Goal: Information Seeking & Learning: Check status

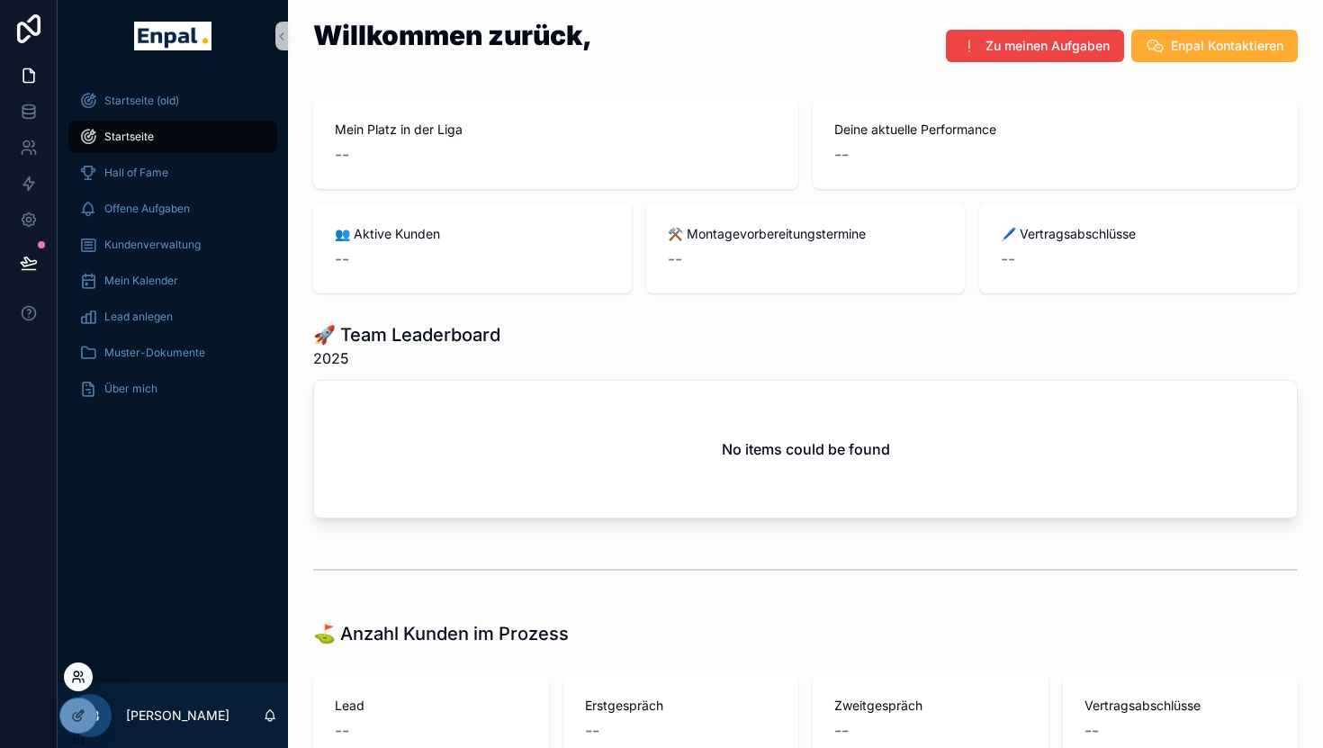
click at [76, 673] on icon at bounding box center [78, 677] width 14 height 14
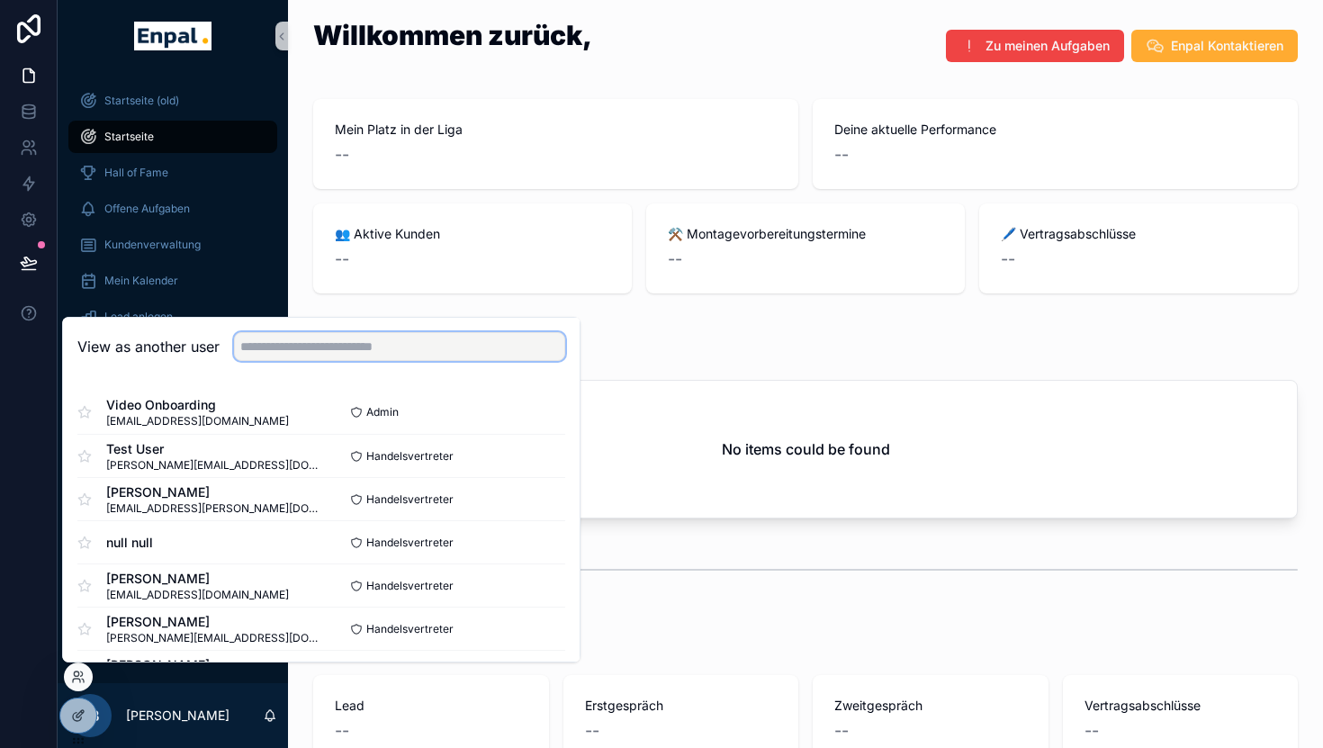
click at [365, 350] on input "text" at bounding box center [399, 346] width 331 height 29
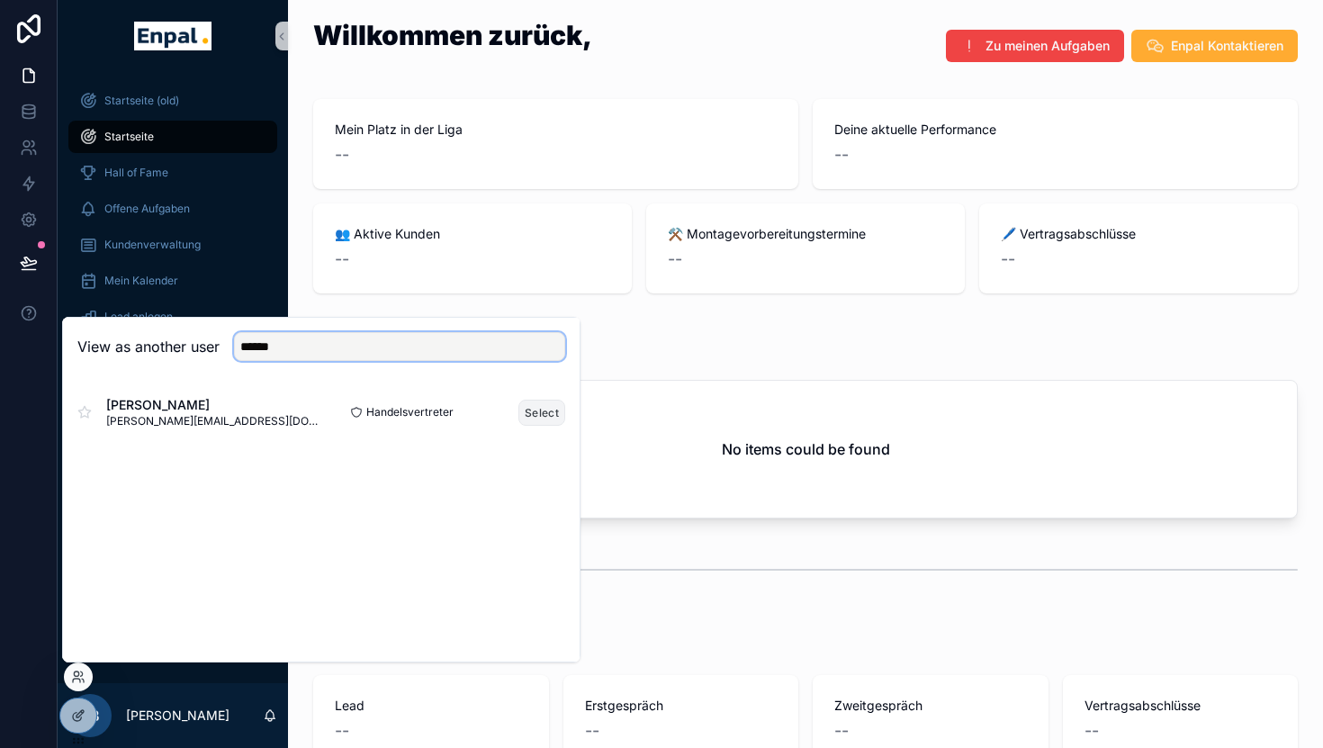
type input "******"
click at [538, 411] on button "Select" at bounding box center [541, 413] width 47 height 26
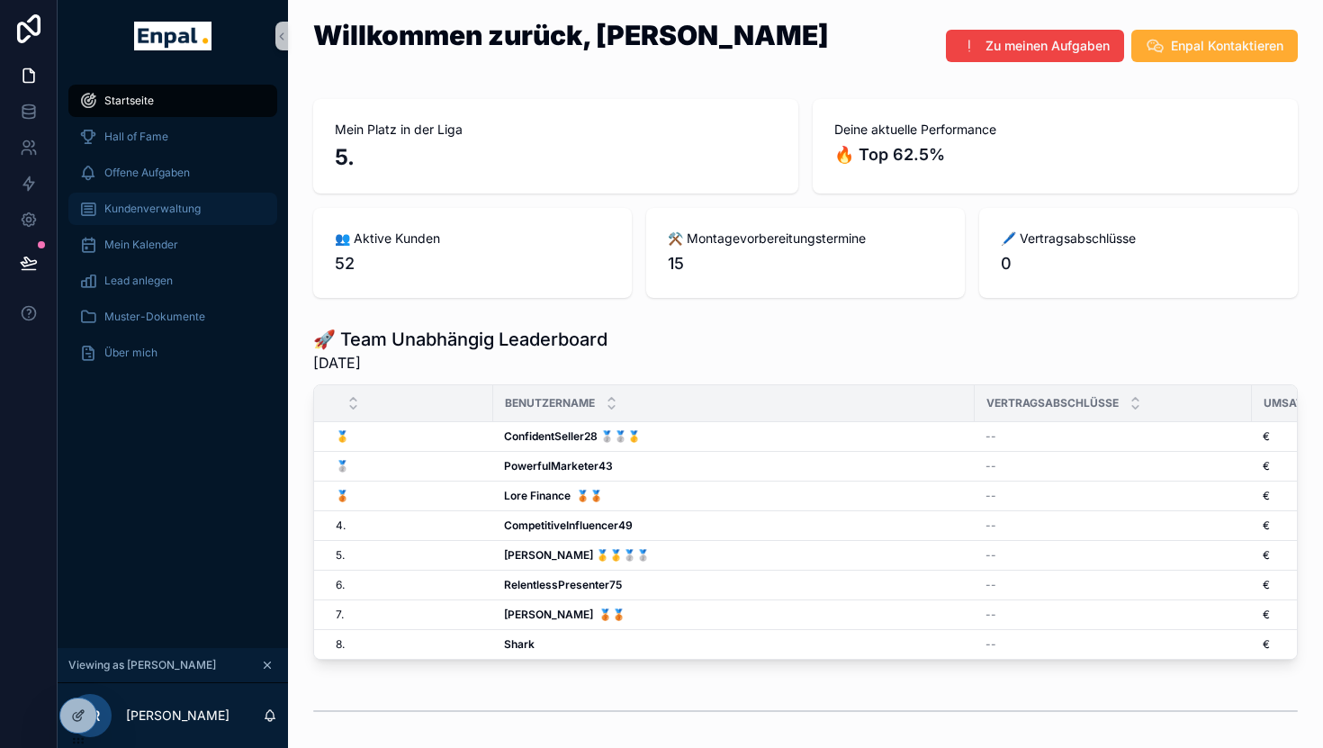
click at [189, 219] on div "Kundenverwaltung" at bounding box center [172, 208] width 187 height 29
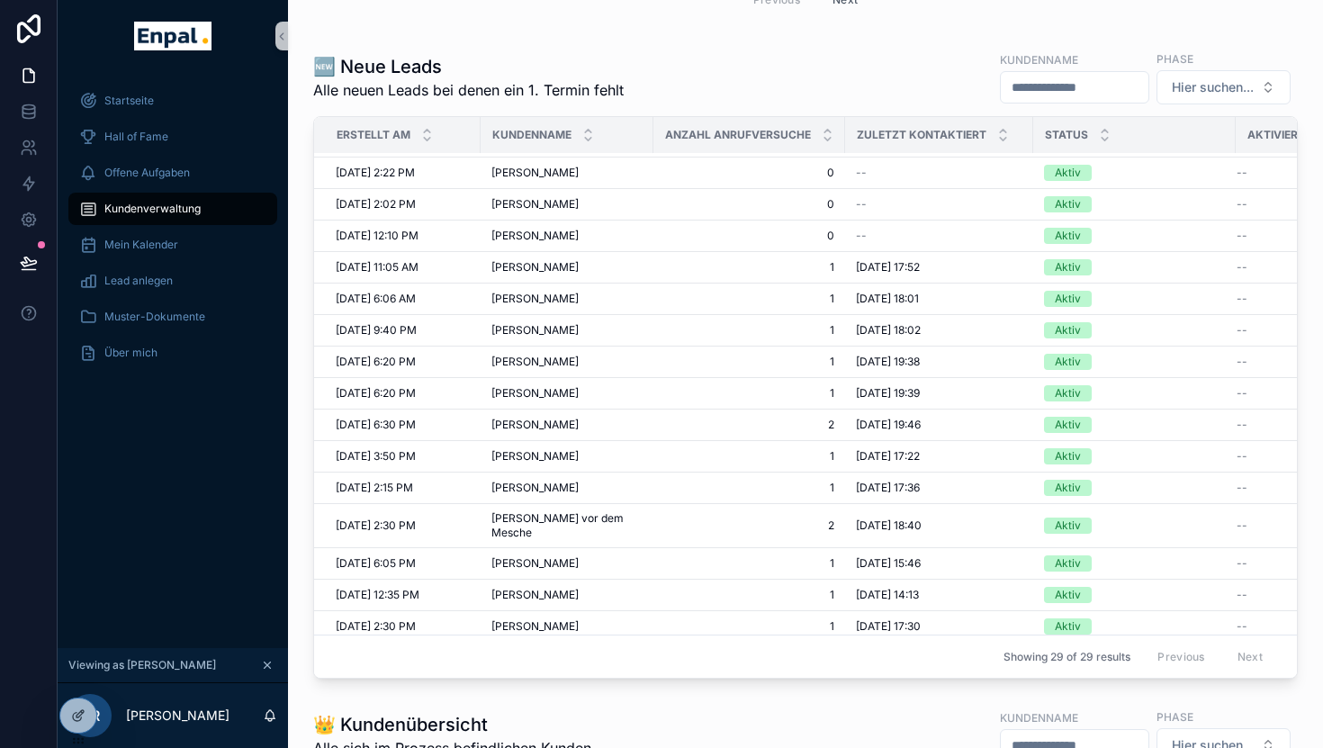
scroll to position [978, 0]
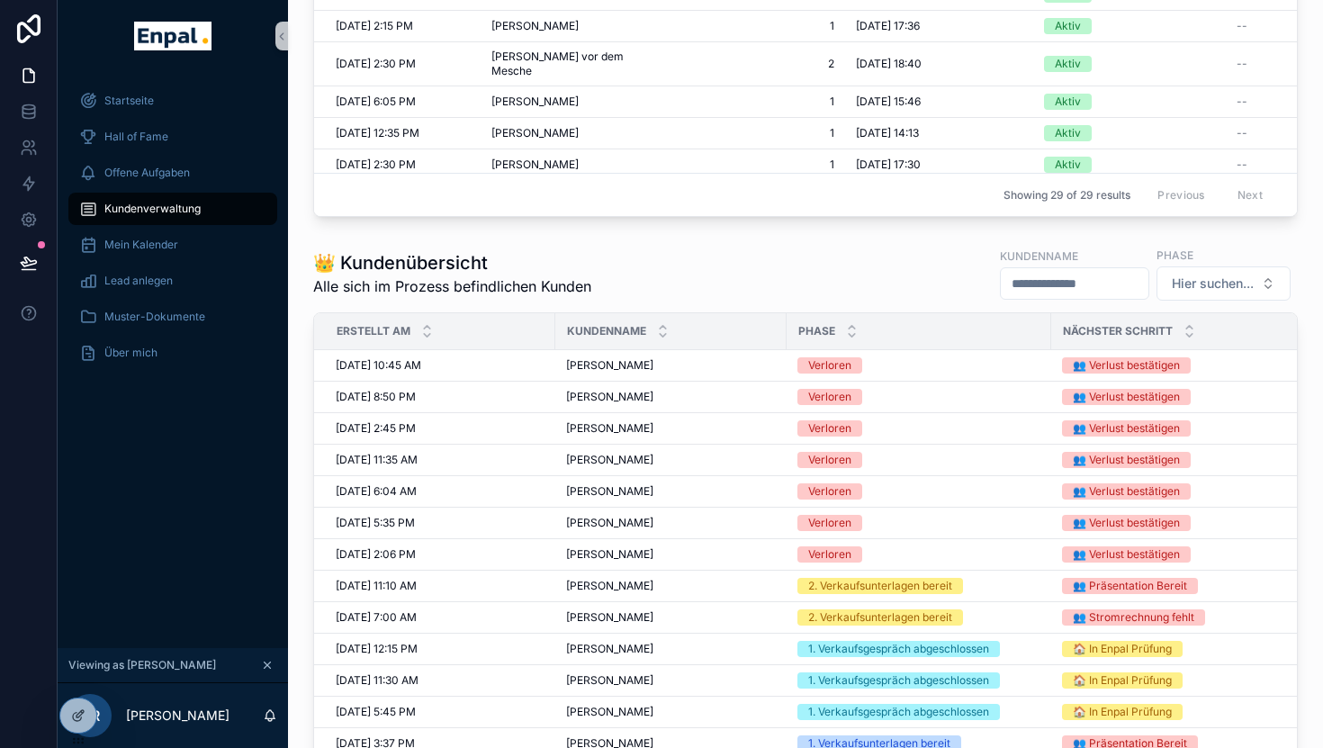
click at [1033, 280] on input "scrollable content" at bounding box center [1075, 283] width 148 height 25
type input "*****"
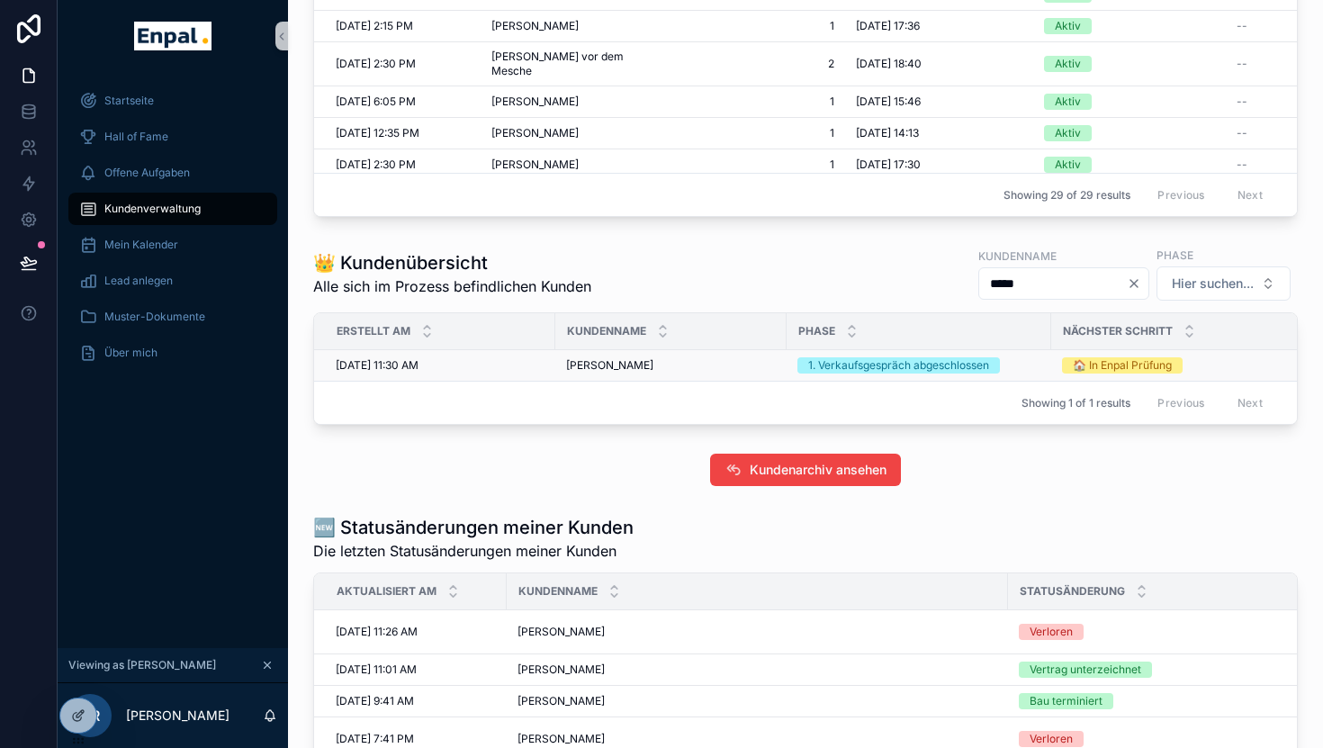
click at [583, 371] on span "Yvonne Funke" at bounding box center [609, 365] width 87 height 14
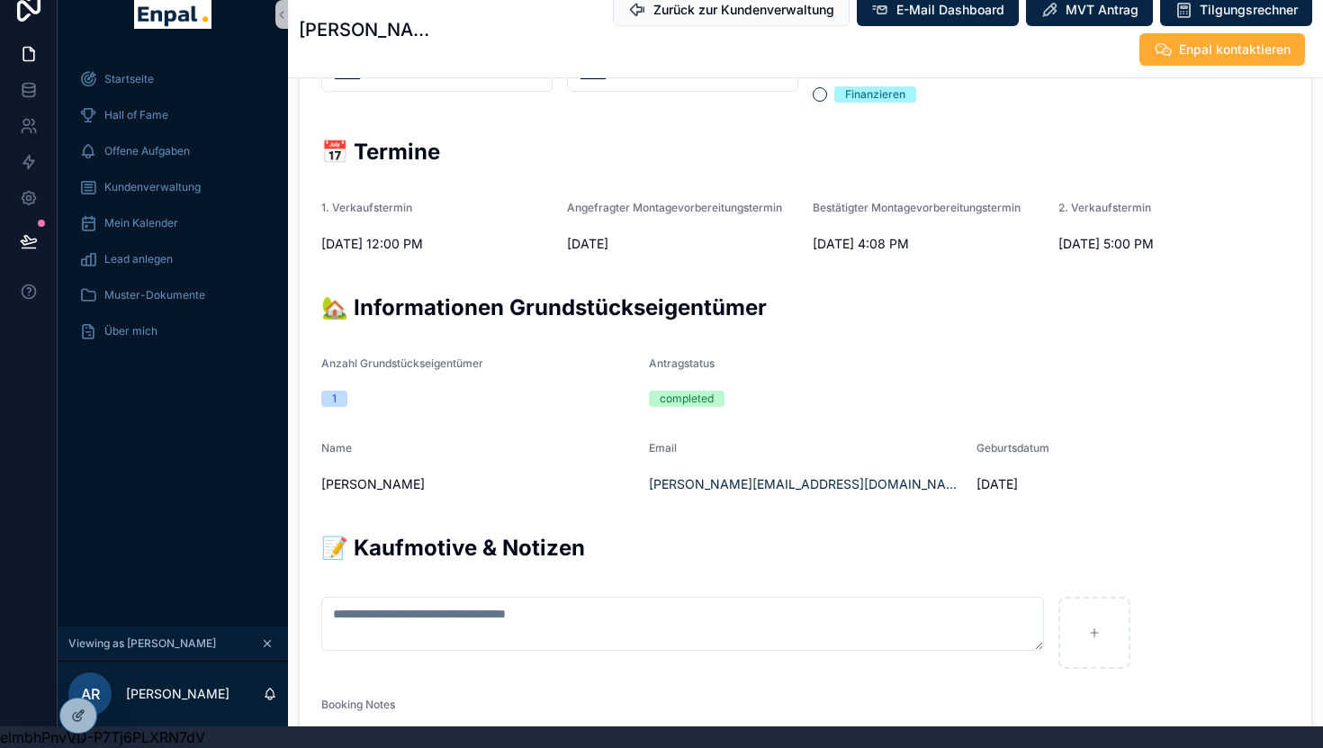
scroll to position [572, 0]
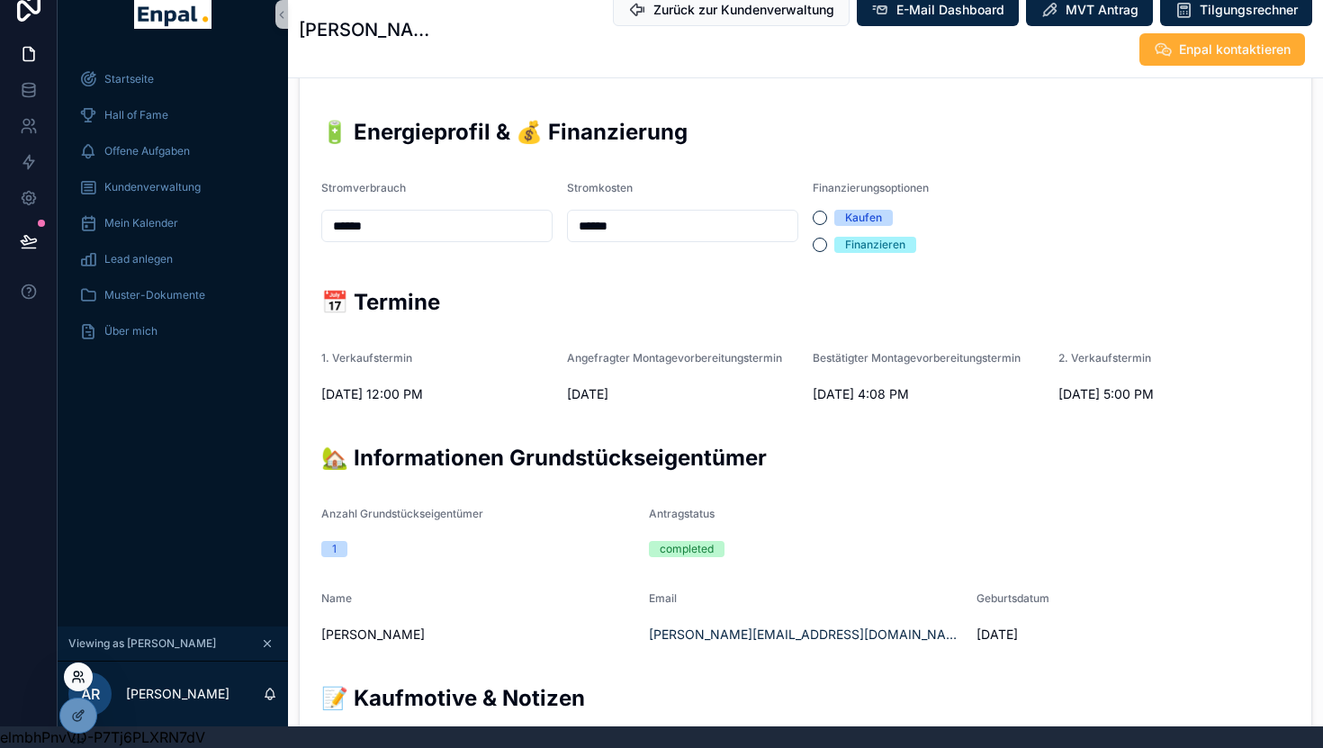
click at [76, 675] on icon at bounding box center [78, 677] width 14 height 14
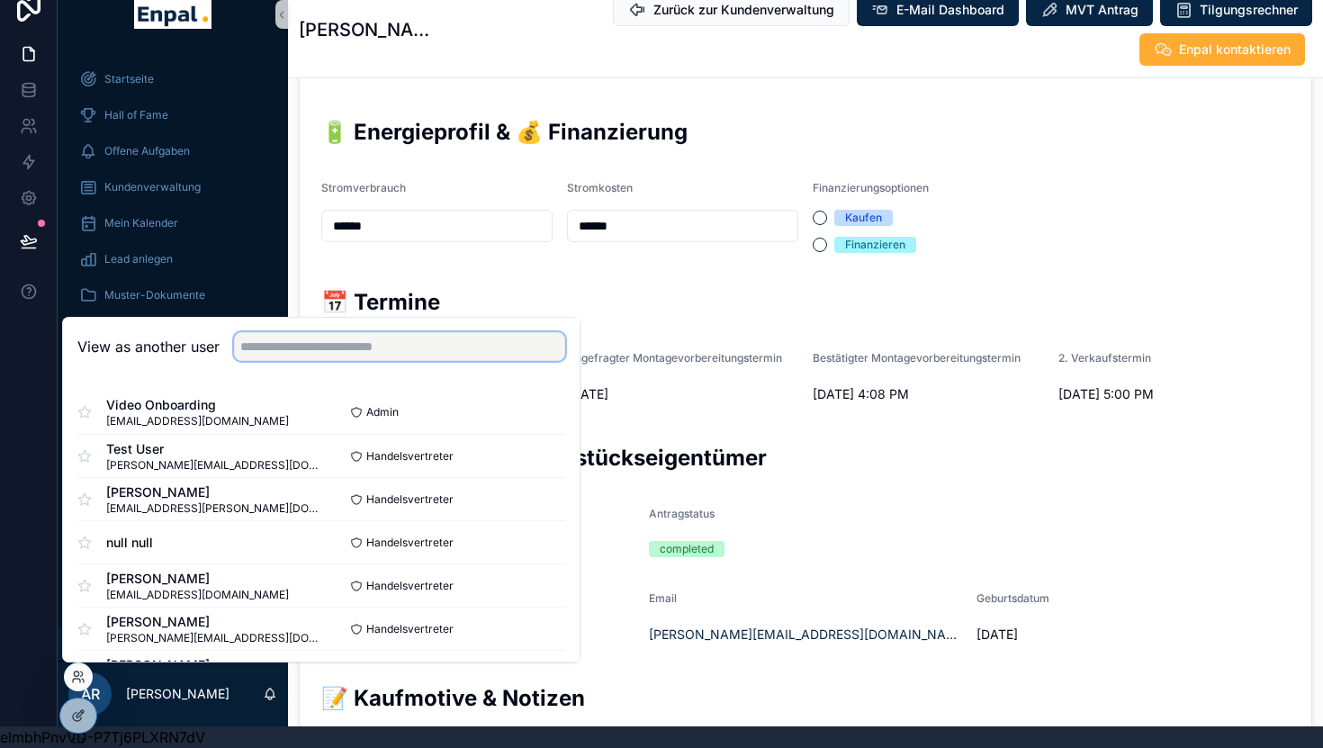
click at [322, 348] on input "text" at bounding box center [399, 346] width 331 height 29
type input "*"
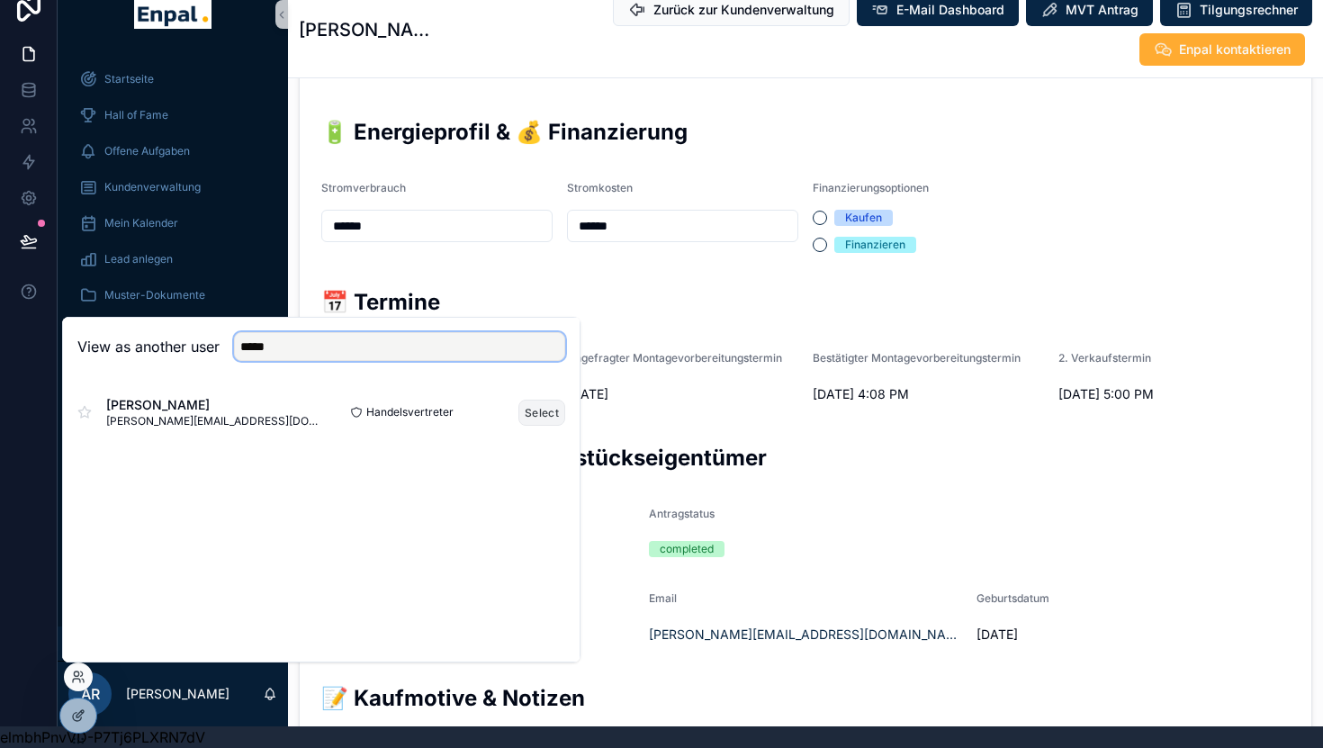
type input "*****"
click at [561, 418] on button "Select" at bounding box center [541, 413] width 47 height 26
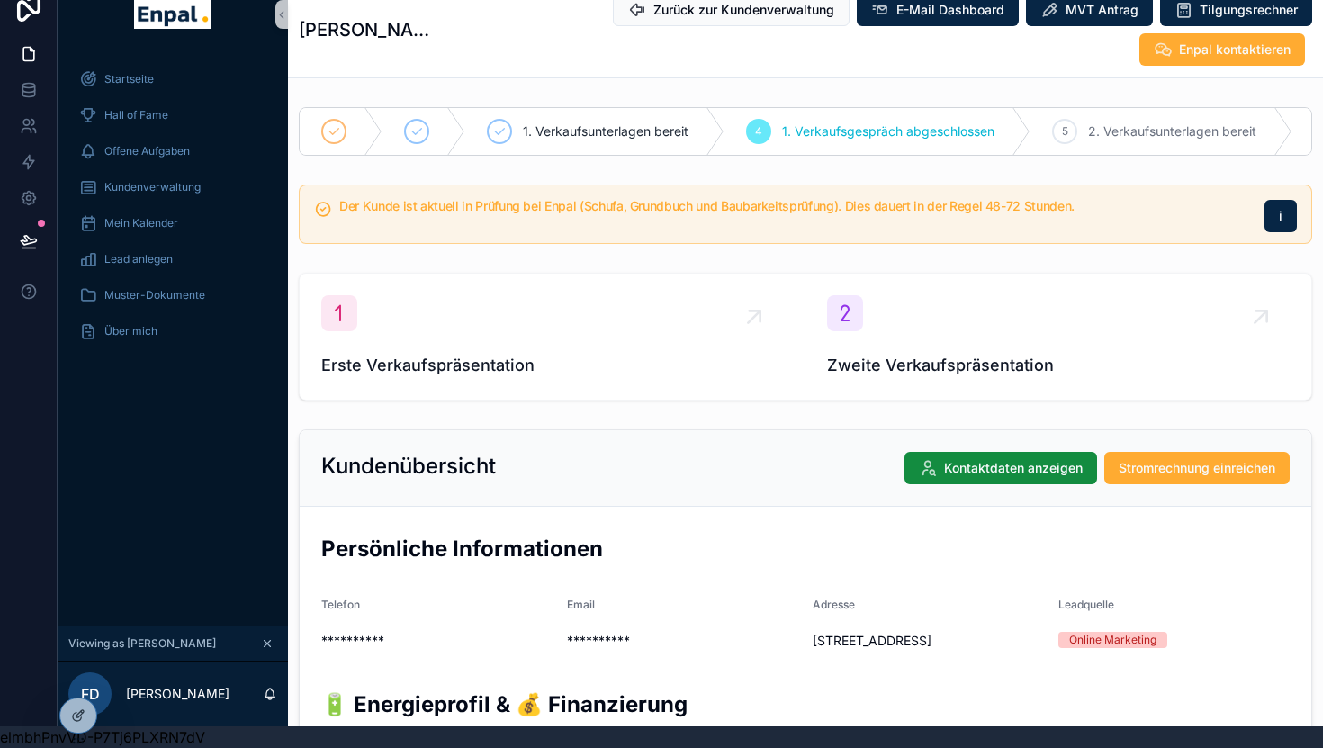
scroll to position [22, 0]
click at [166, 198] on div "Kundenverwaltung" at bounding box center [172, 187] width 187 height 29
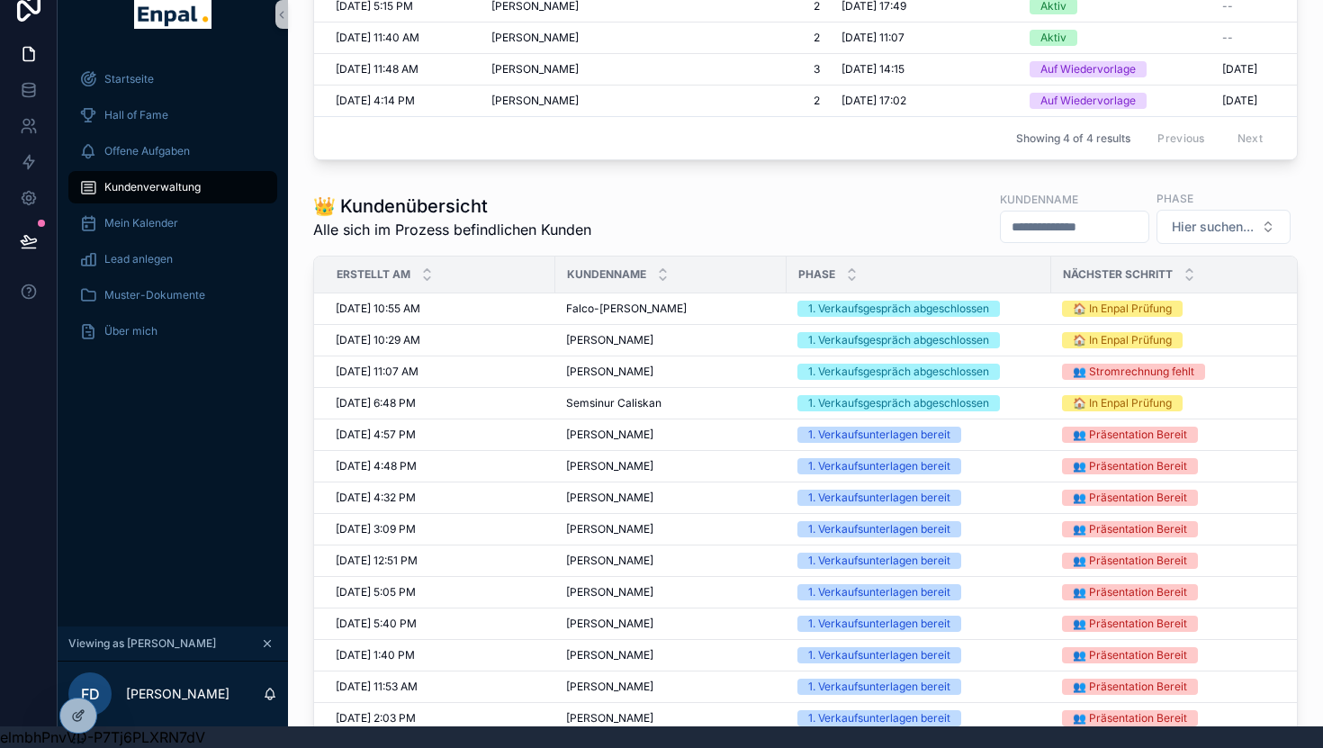
scroll to position [679, 0]
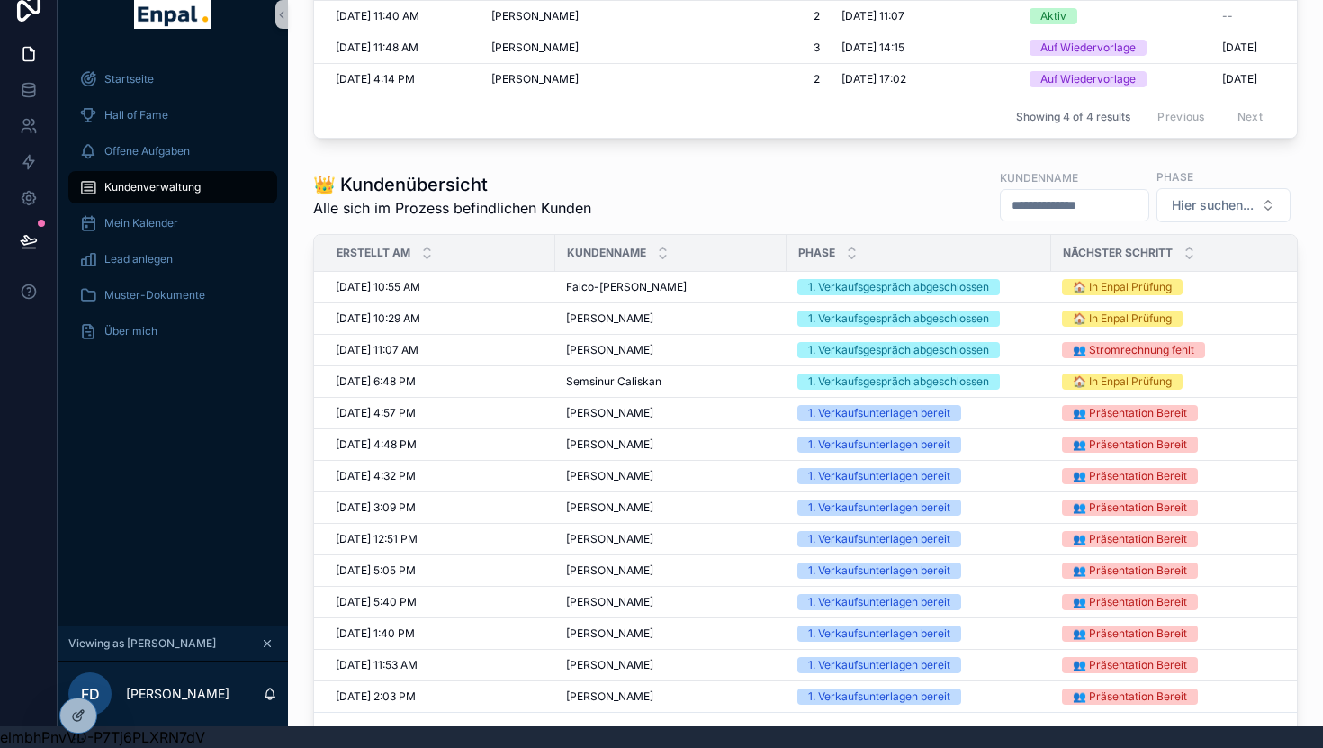
click at [1082, 213] on input "scrollable content" at bounding box center [1075, 205] width 148 height 25
type input "*****"
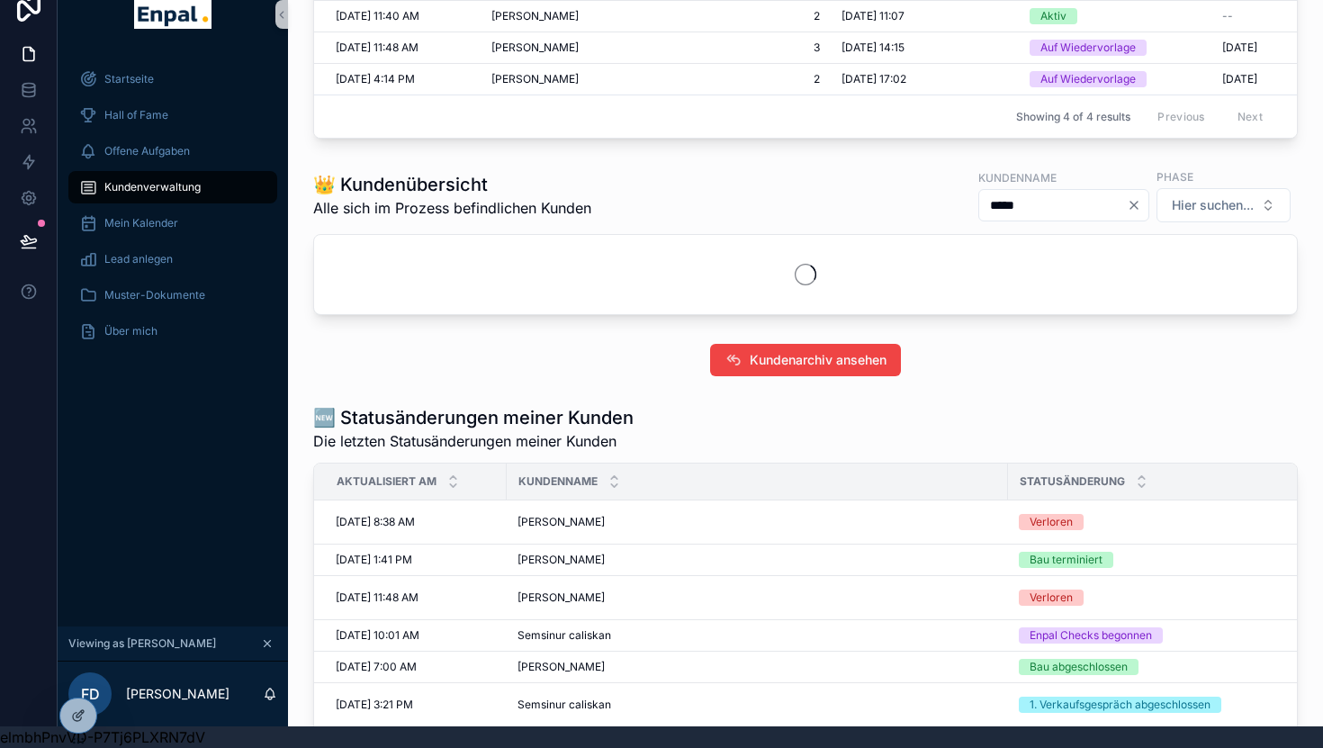
scroll to position [679, 0]
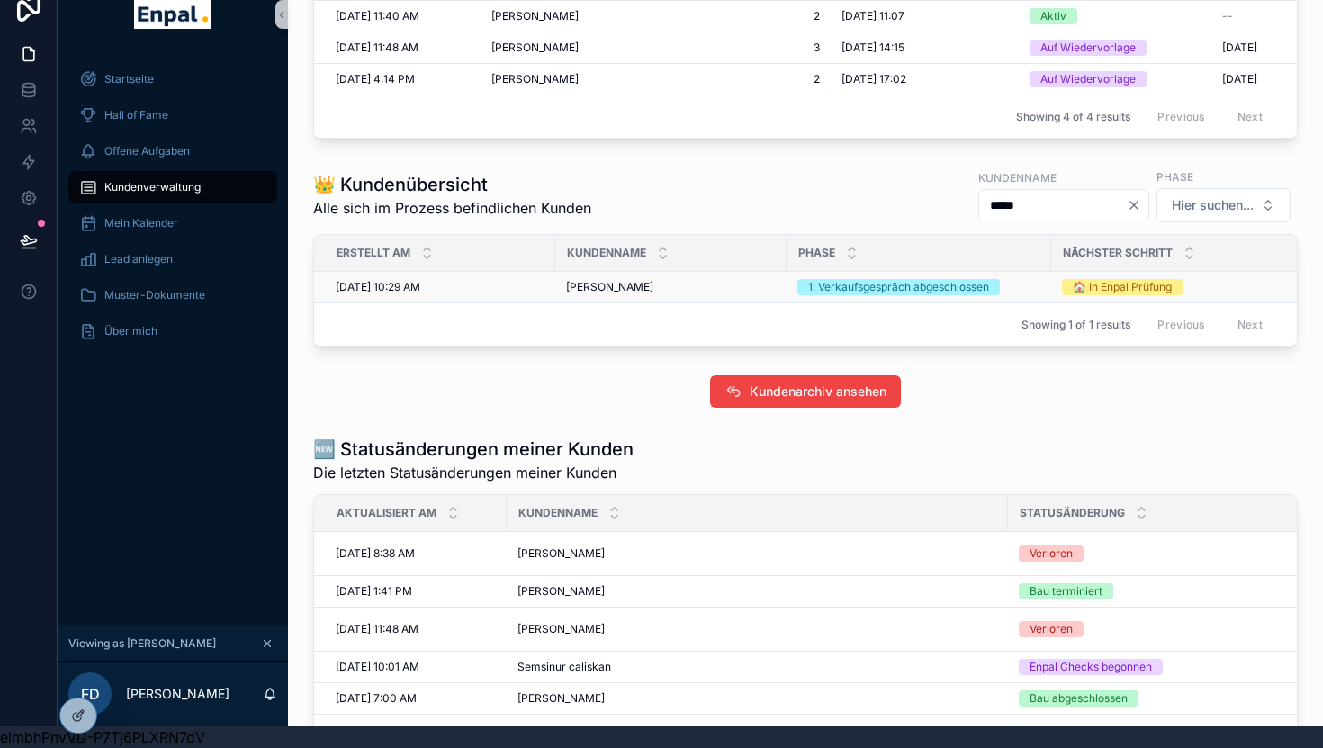
click at [396, 284] on span "8/20/2025 10:29 AM" at bounding box center [378, 287] width 85 height 14
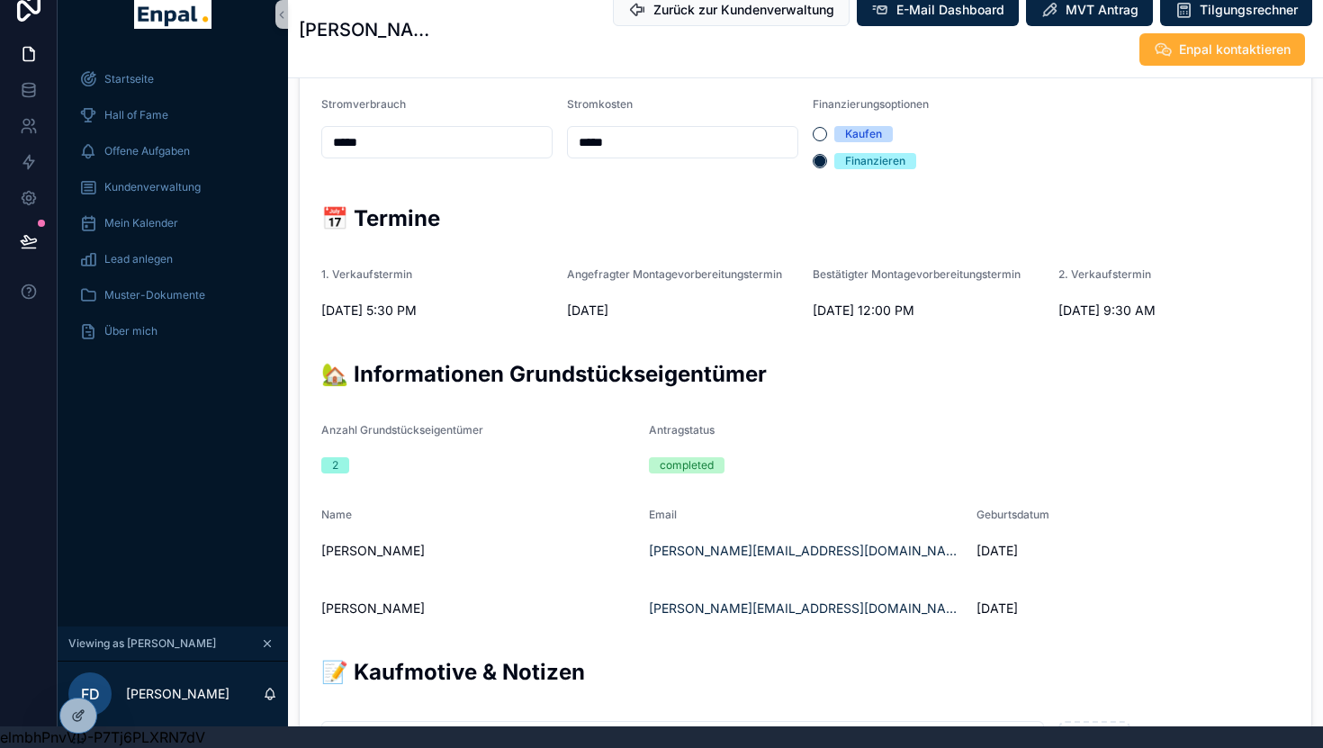
scroll to position [658, 0]
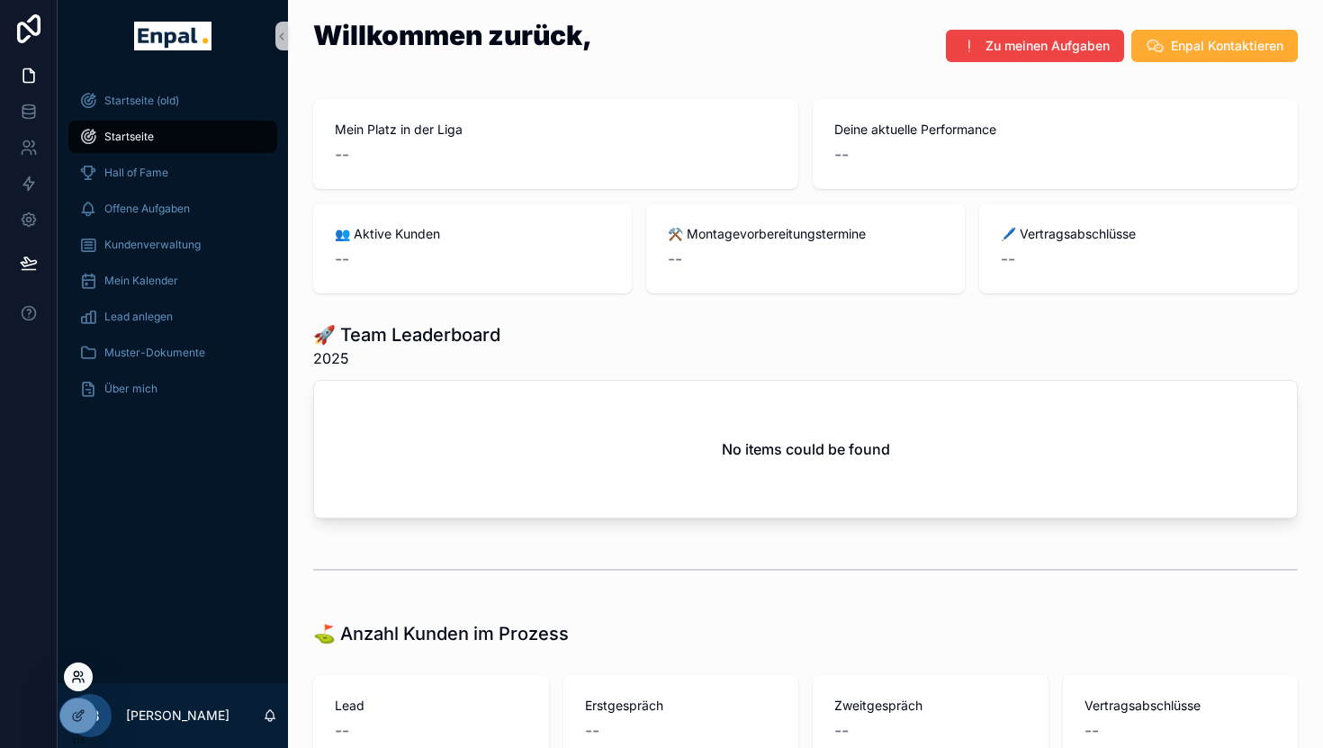
click at [80, 673] on icon at bounding box center [78, 677] width 14 height 14
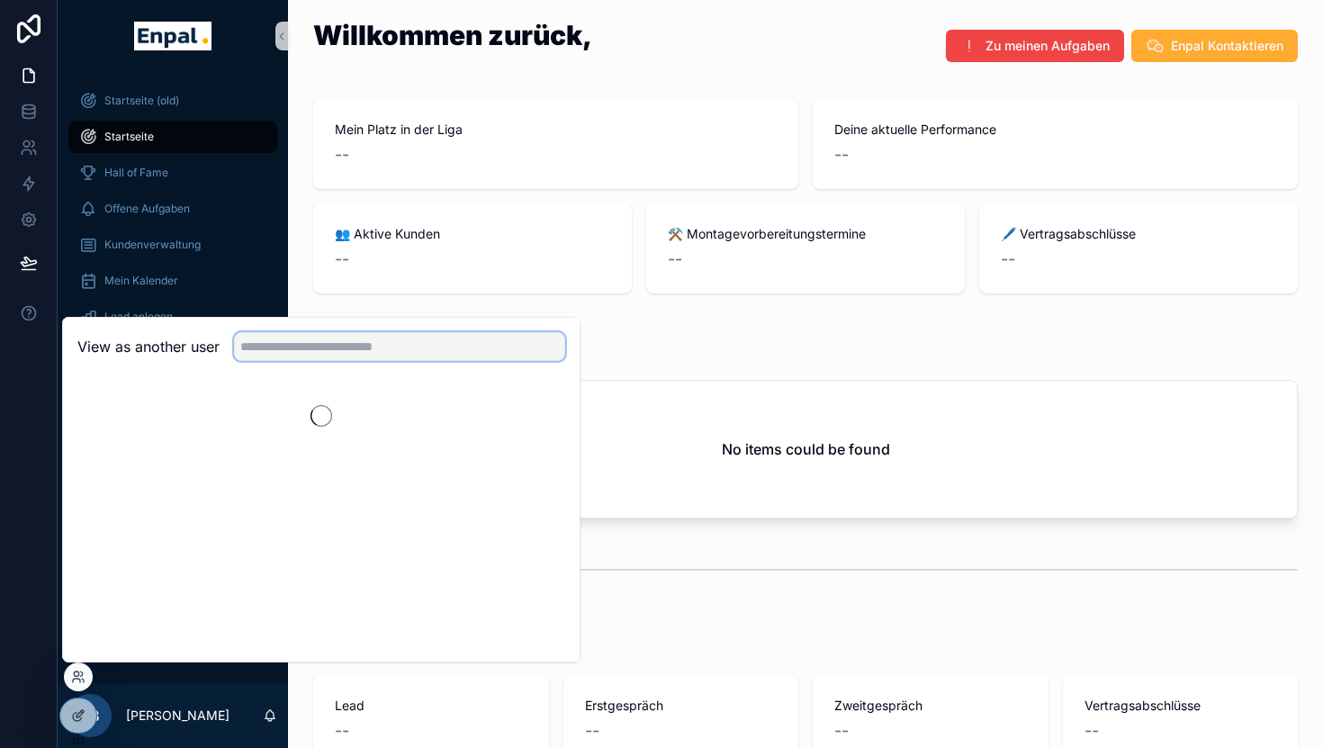
click at [343, 355] on input "text" at bounding box center [399, 346] width 331 height 29
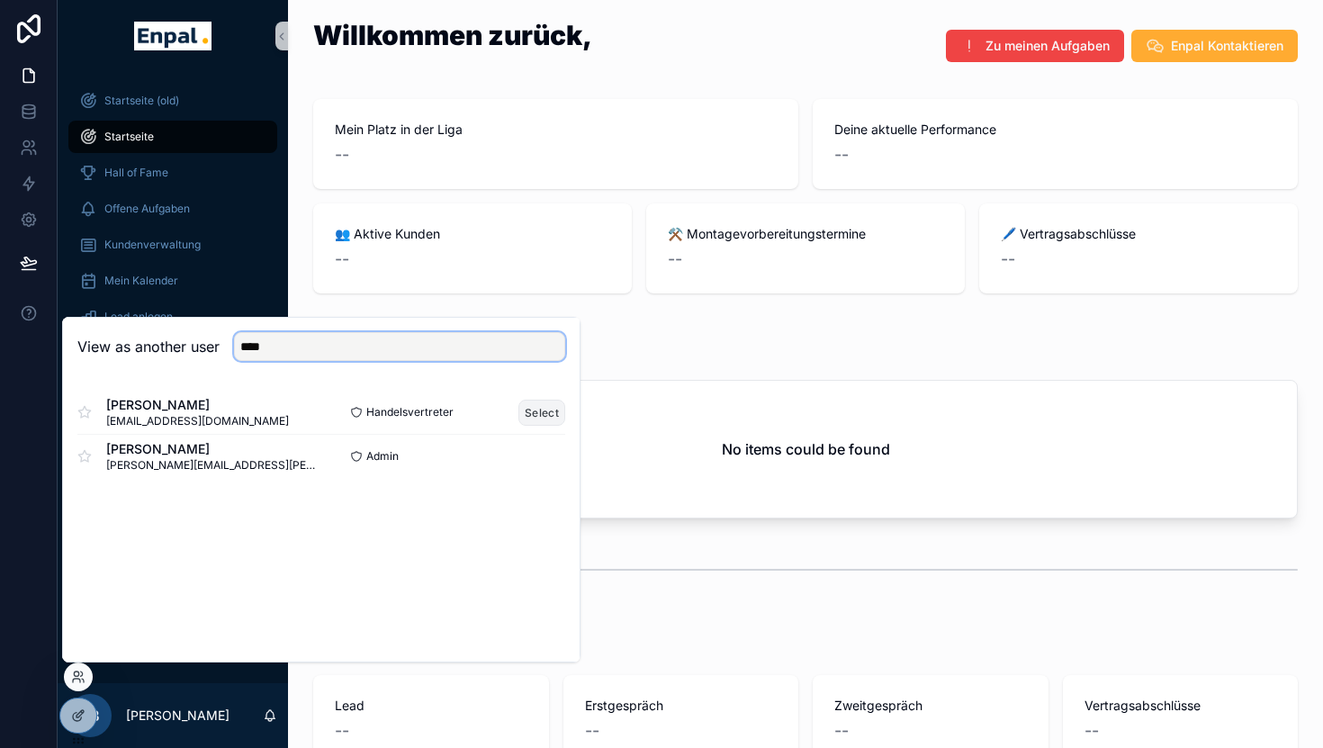
type input "****"
click at [522, 409] on button "Select" at bounding box center [541, 413] width 47 height 26
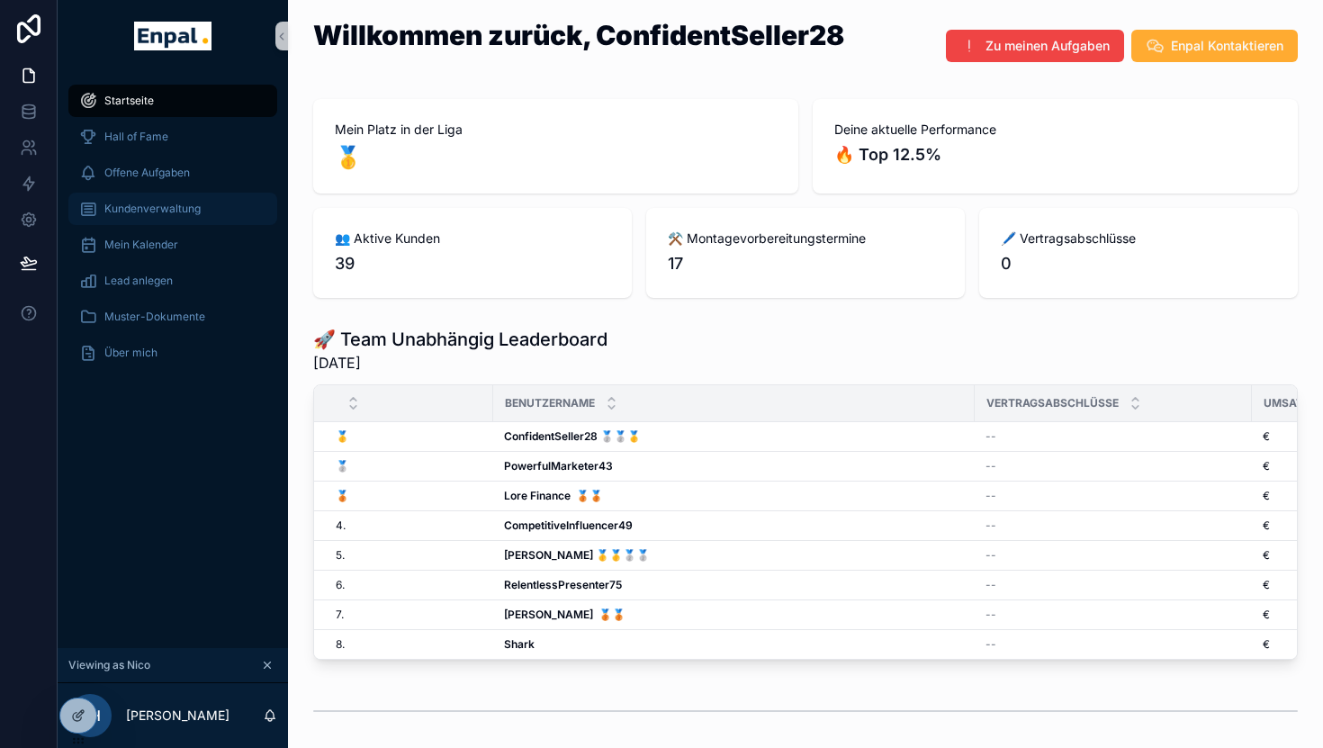
click at [171, 197] on div "Kundenverwaltung" at bounding box center [172, 208] width 187 height 29
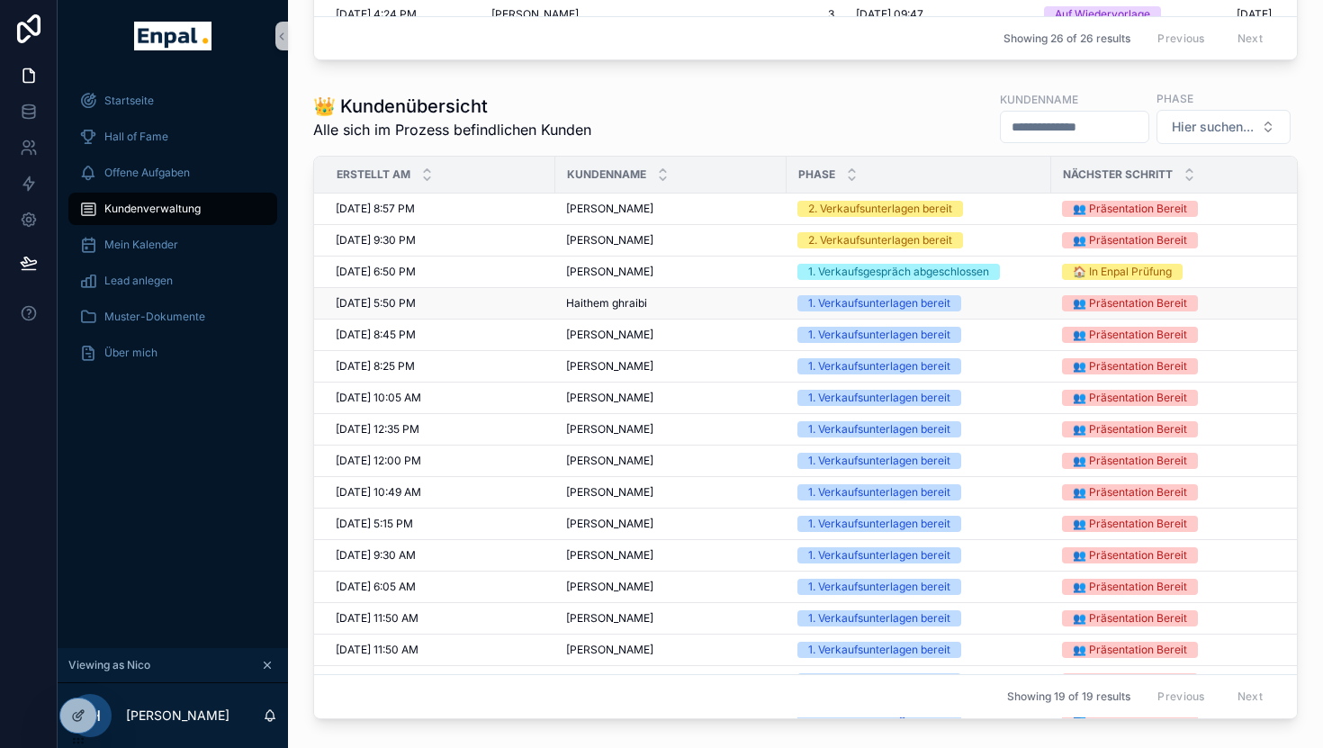
scroll to position [1115, 0]
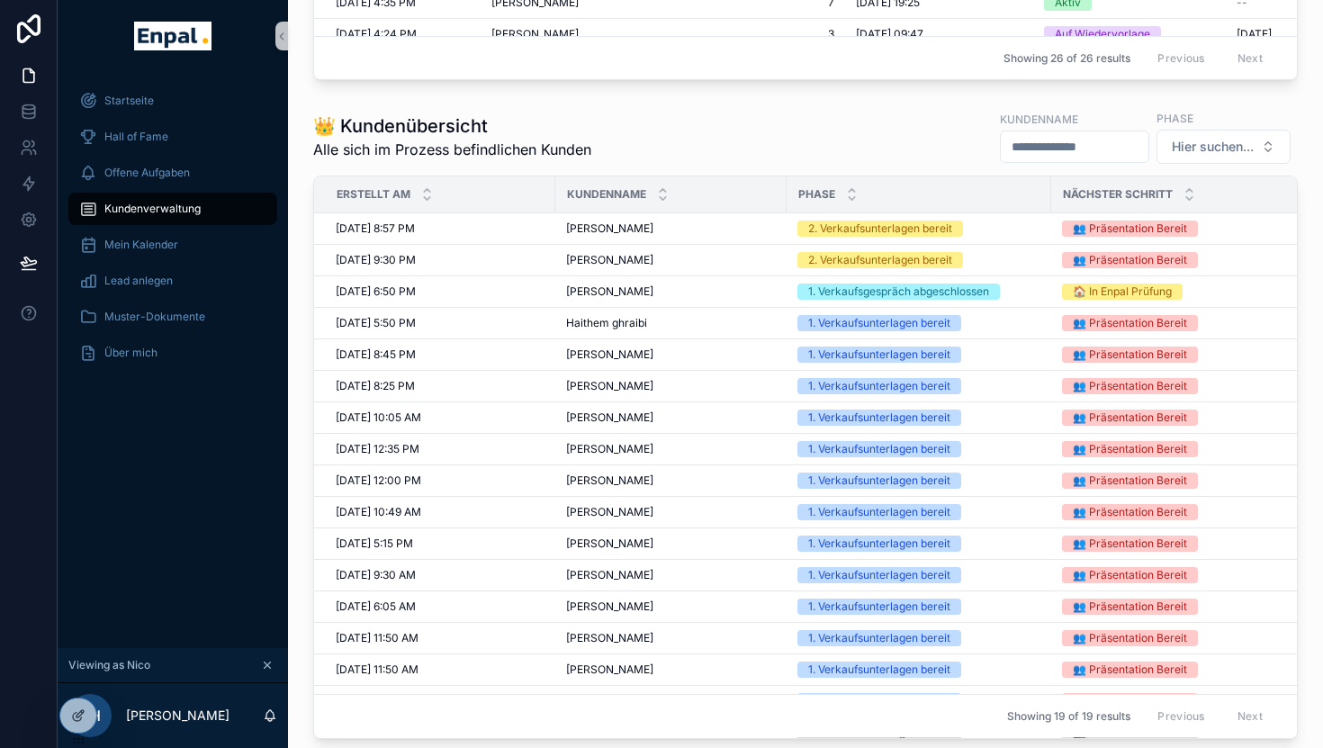
click at [1018, 144] on input "scrollable content" at bounding box center [1075, 146] width 148 height 25
type input "********"
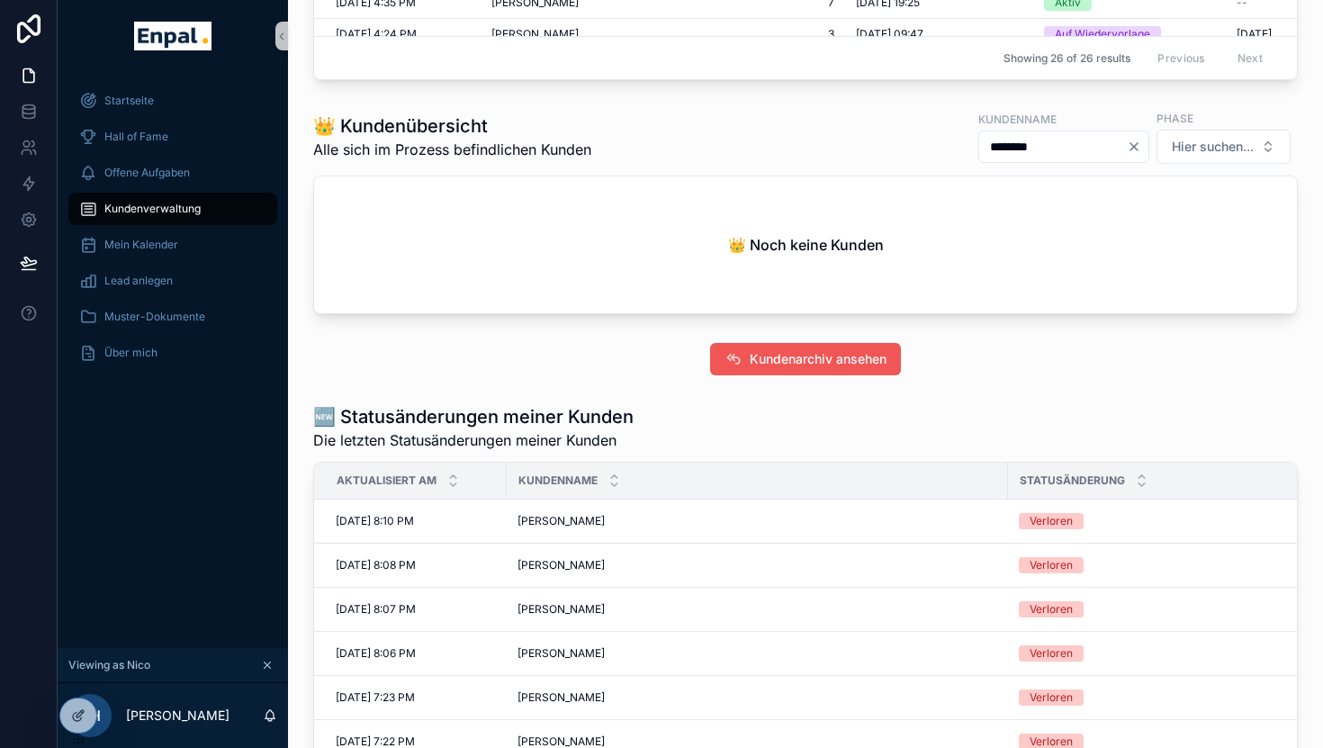
click at [778, 361] on span "Kundenarchiv ansehen" at bounding box center [818, 359] width 137 height 18
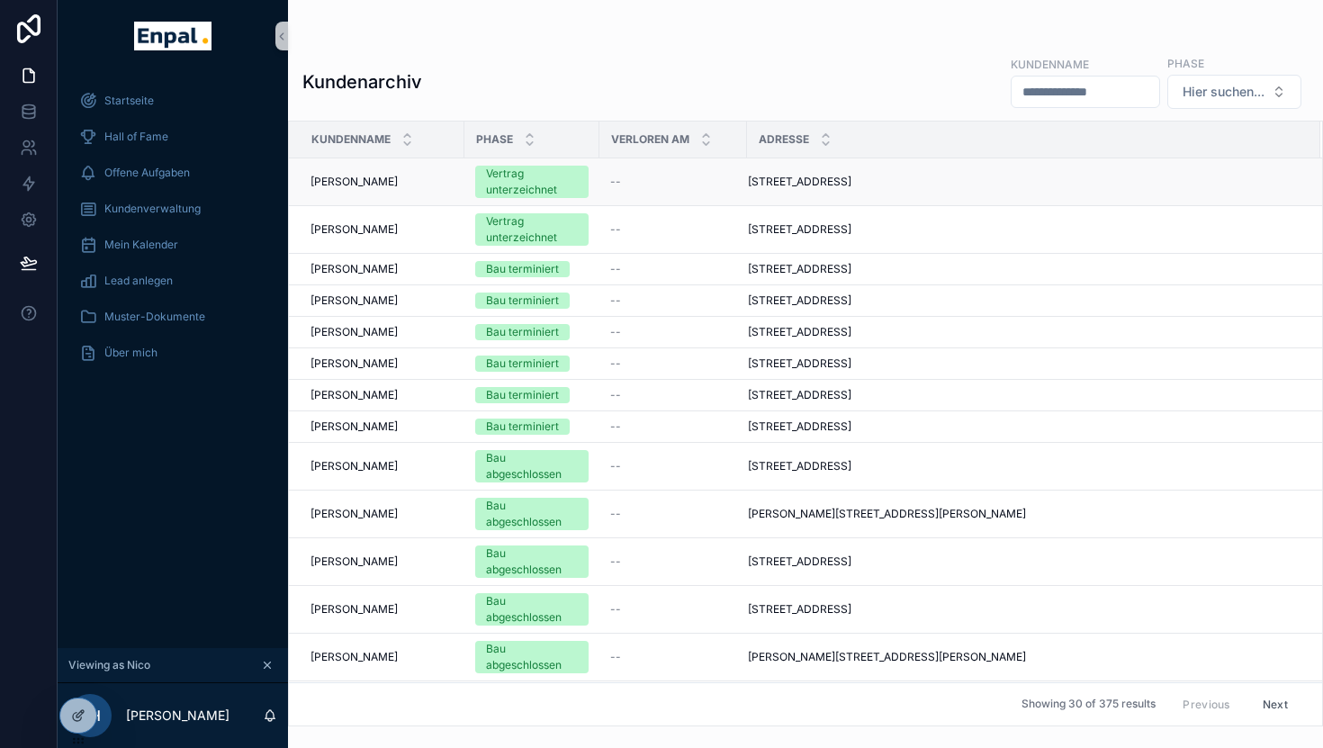
click at [379, 184] on span "[PERSON_NAME]" at bounding box center [353, 182] width 87 height 14
